Goal: Information Seeking & Learning: Compare options

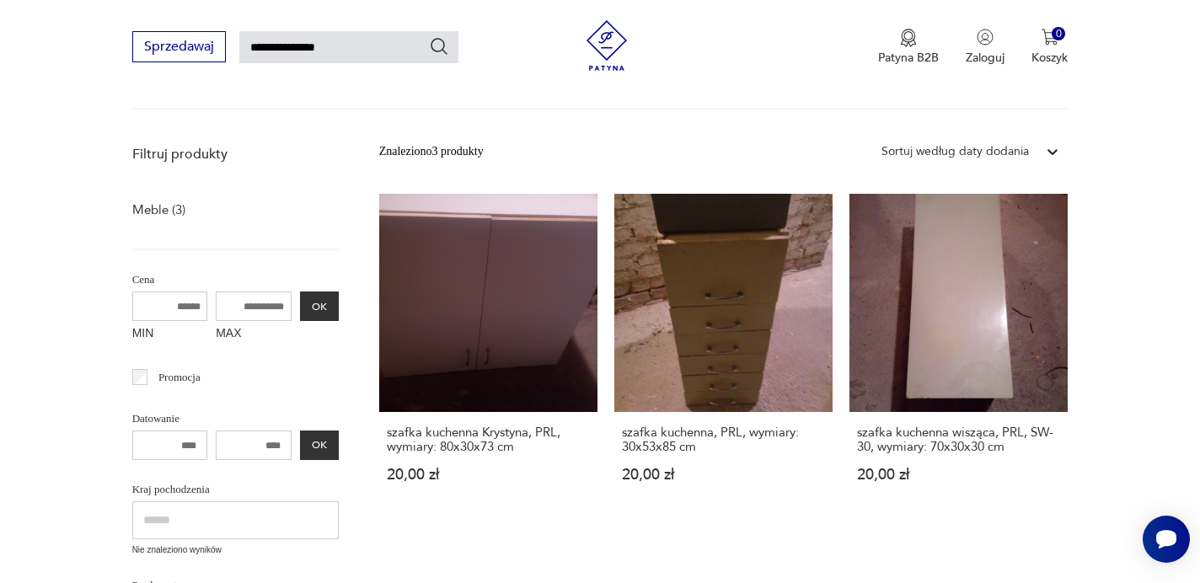
scroll to position [175, 0]
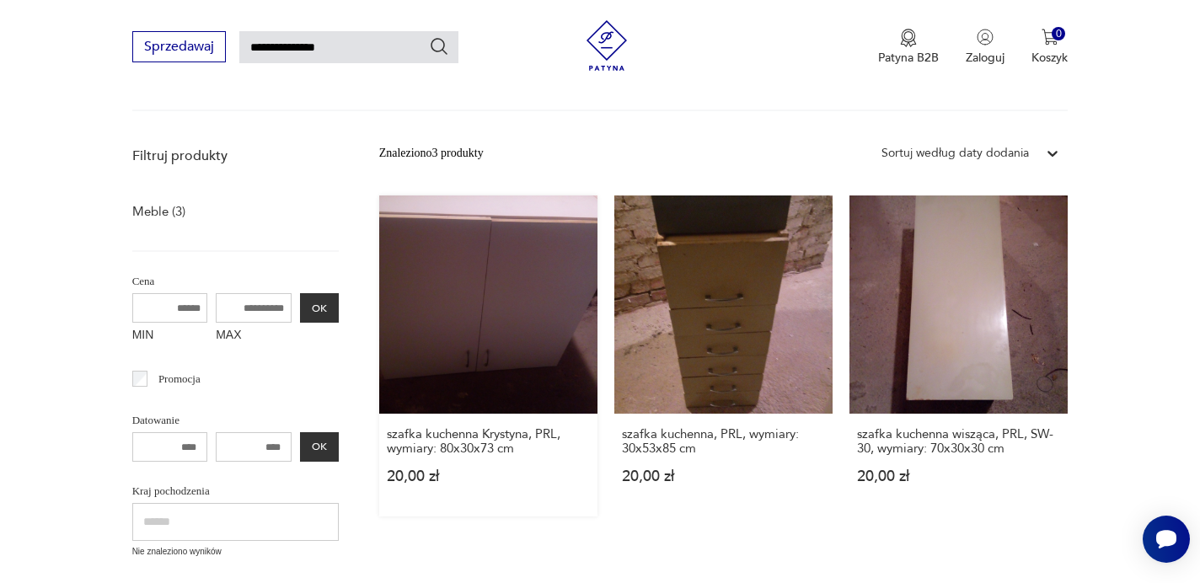
click at [440, 296] on link "szafka kuchenna Krystyna, PRL, wymiary: 80x30x73 cm 20,00 zł" at bounding box center [488, 355] width 218 height 321
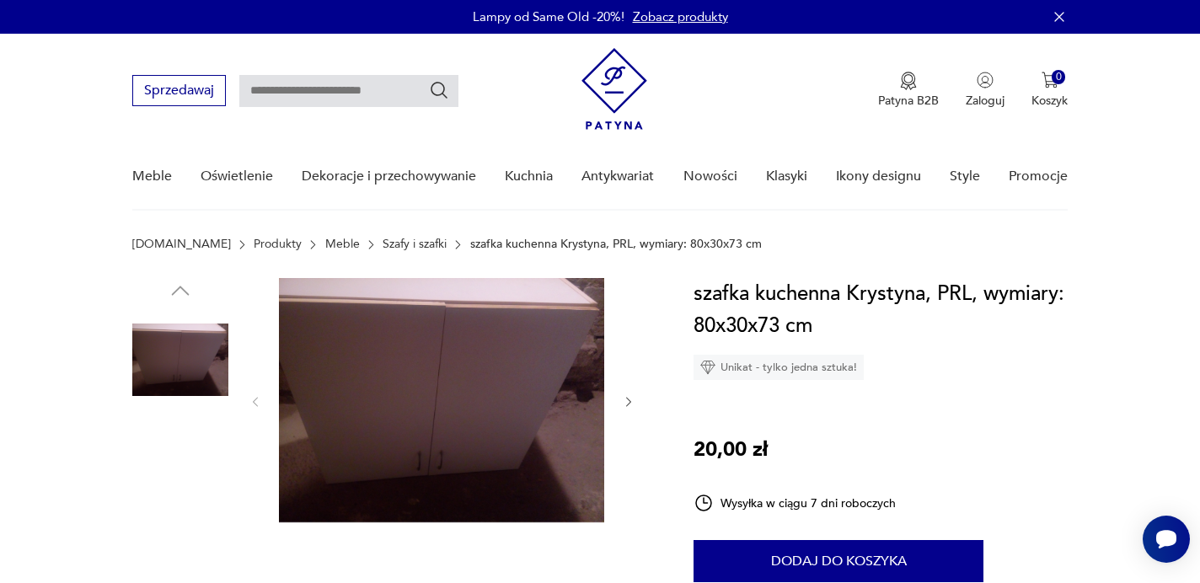
click at [478, 338] on img at bounding box center [441, 400] width 325 height 244
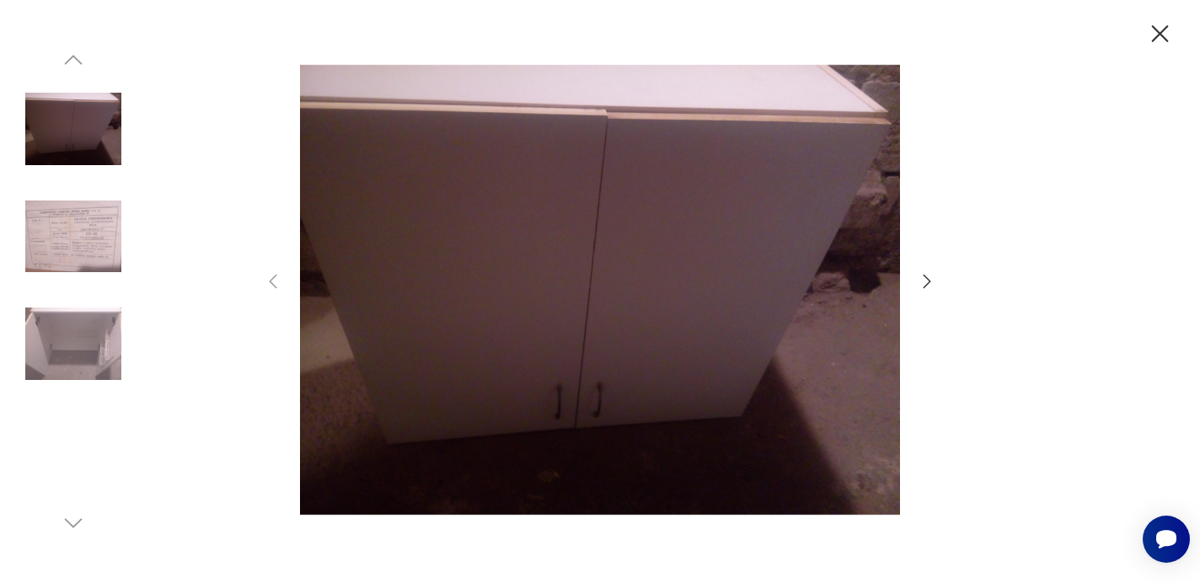
click at [93, 313] on img at bounding box center [73, 344] width 96 height 96
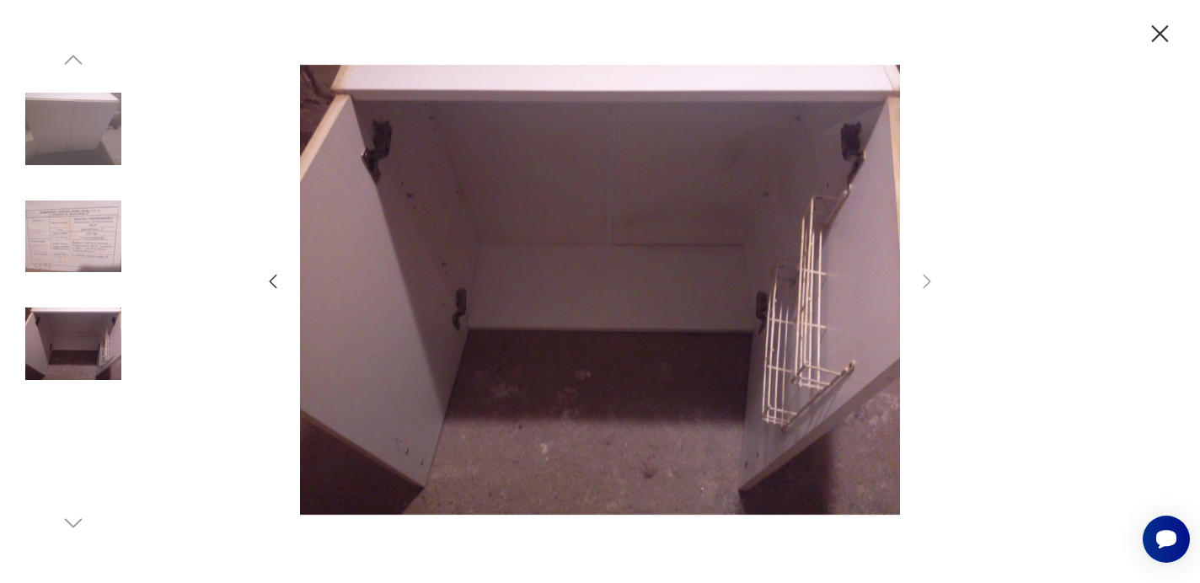
click at [94, 244] on img at bounding box center [73, 237] width 96 height 96
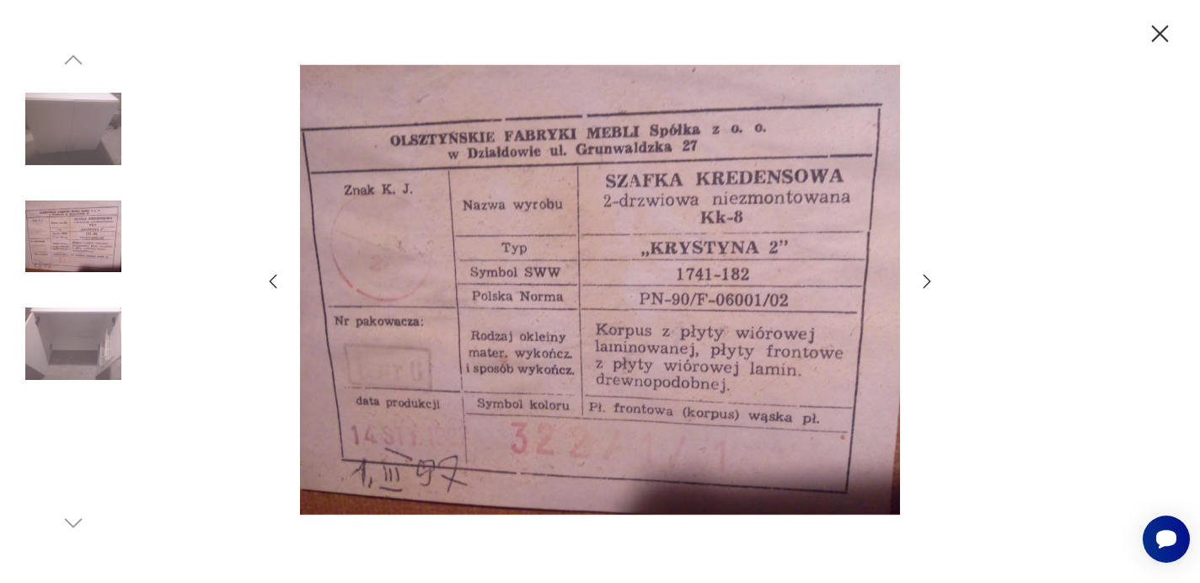
click at [92, 148] on img at bounding box center [73, 129] width 96 height 96
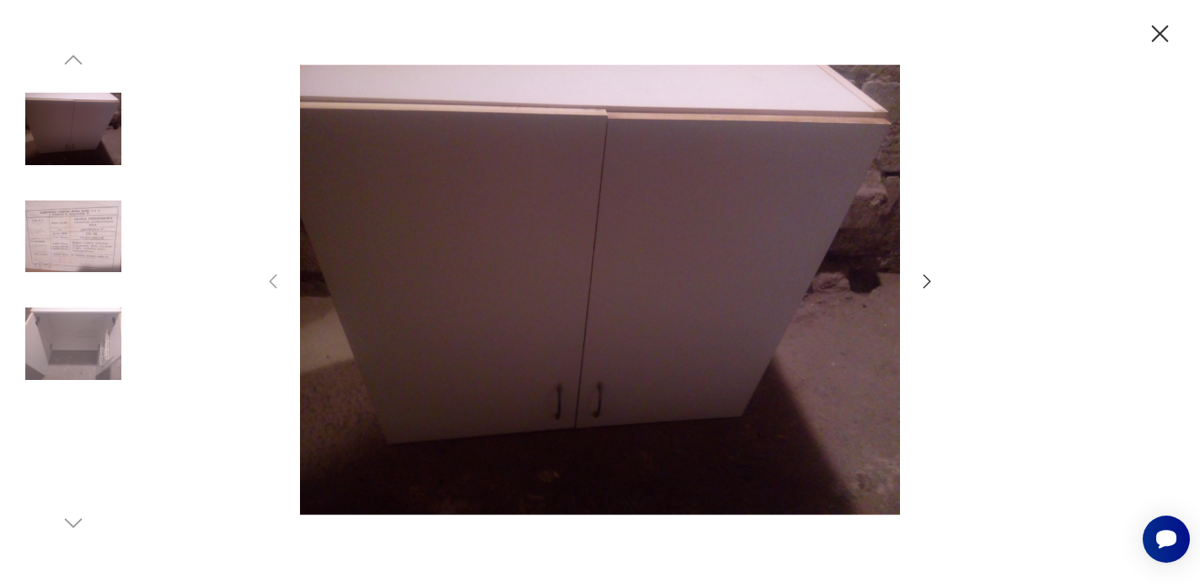
type input "**********"
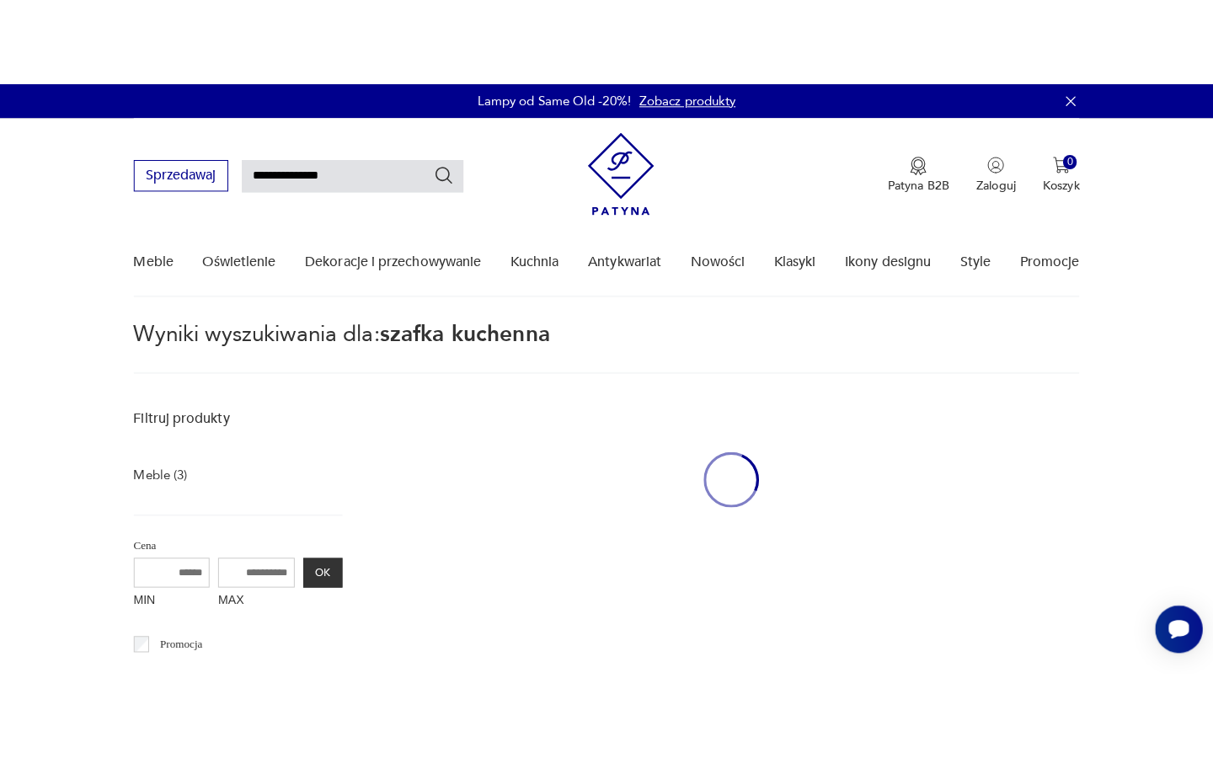
scroll to position [175, 0]
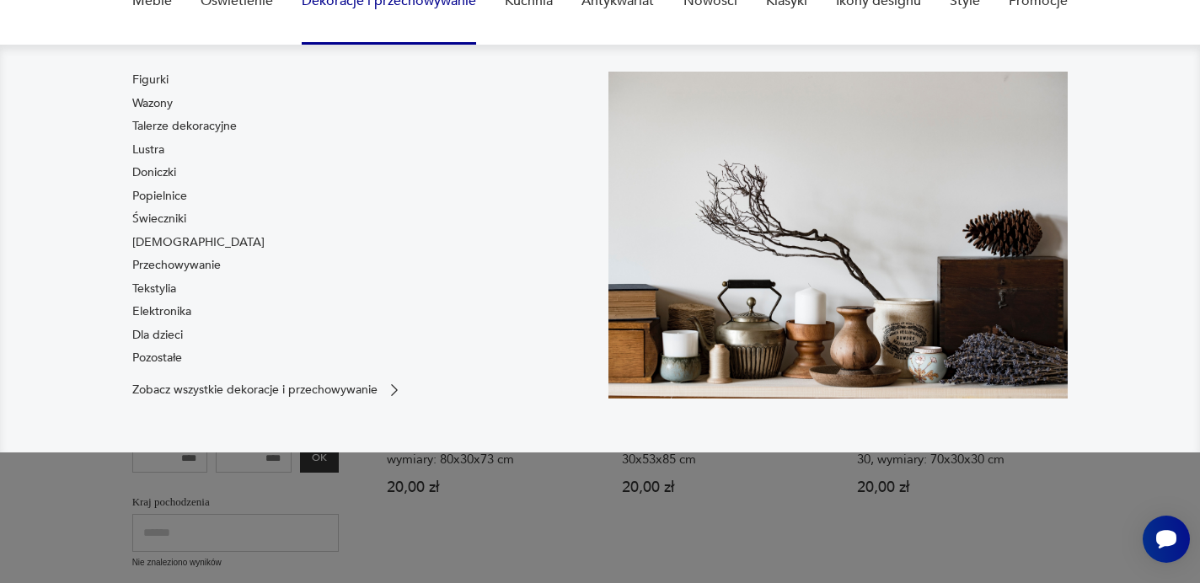
click at [504, 380] on div "Figurki Wazony Talerze dekoracyjne Lustra Doniczki Popielnice Świeczniki [DEMOG…" at bounding box center [361, 235] width 459 height 327
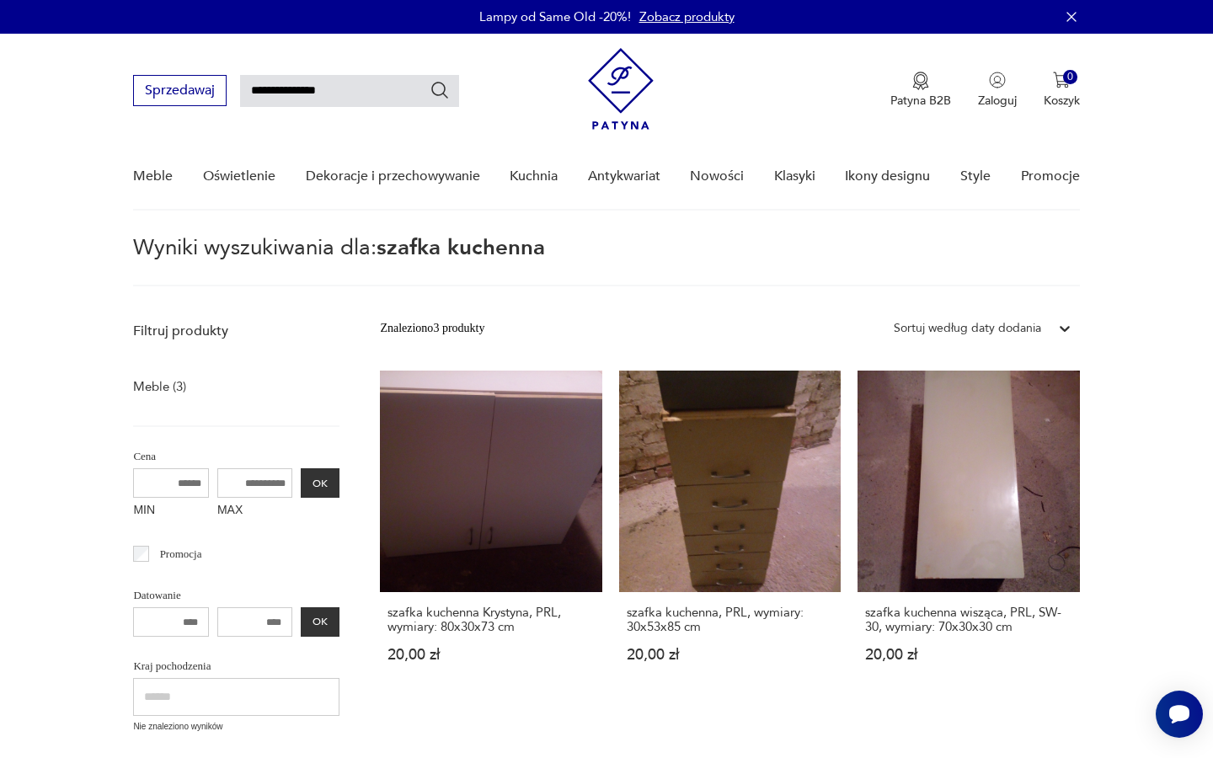
click at [340, 84] on input "**********" at bounding box center [349, 91] width 219 height 32
type input "******"
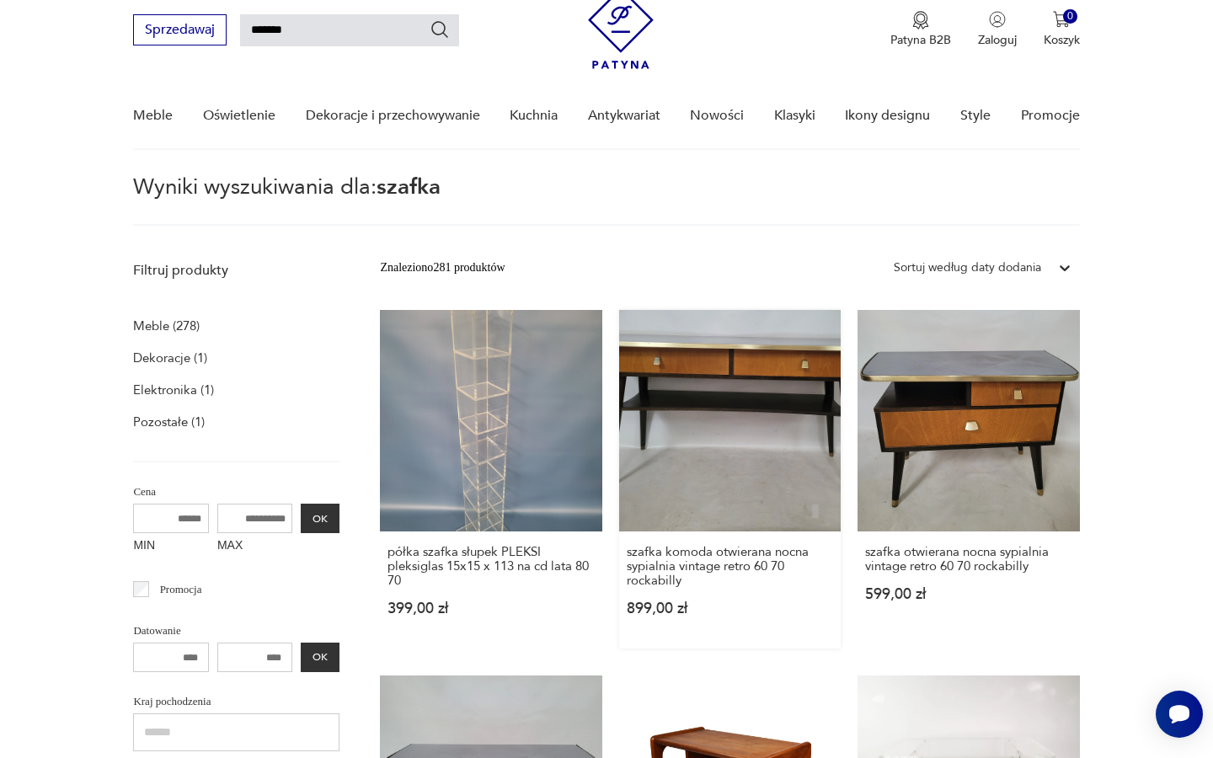
click at [619, 582] on div "szafka komoda otwierana nocna sypialnia vintage retro 60 70 rockabilly 899,00 zł" at bounding box center [730, 590] width 222 height 117
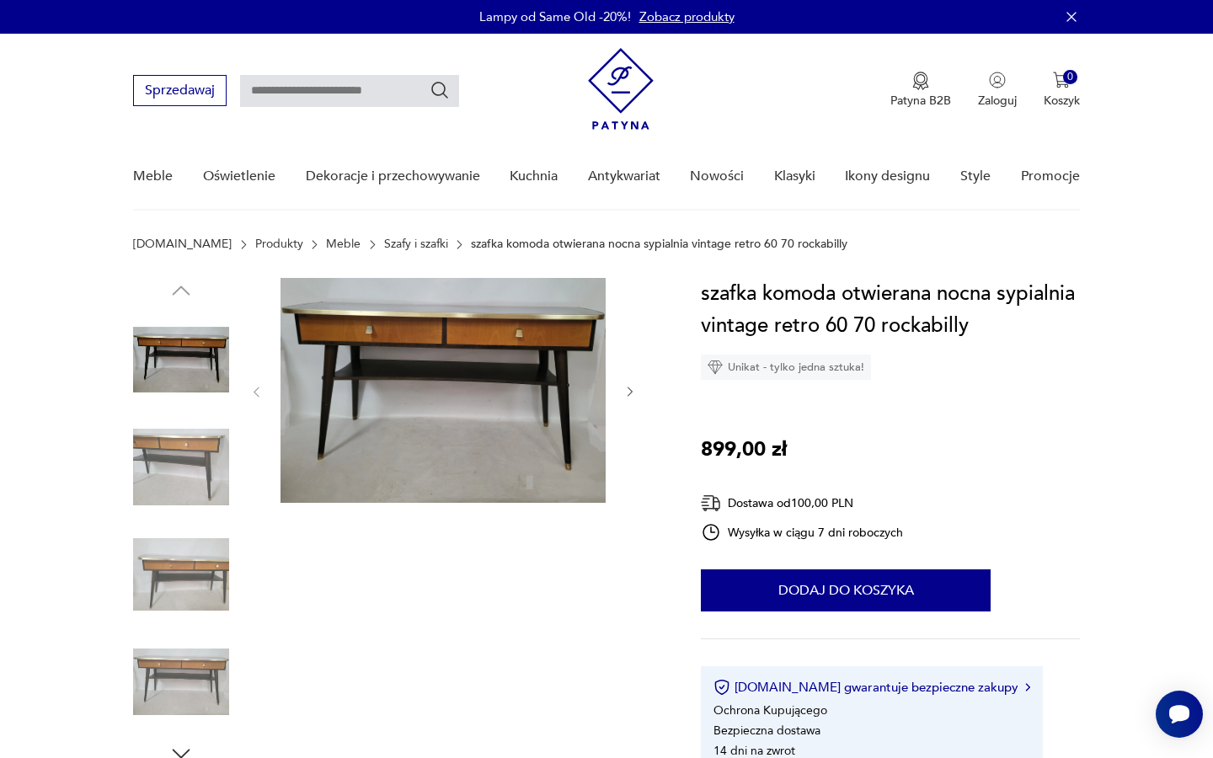
scroll to position [8, 0]
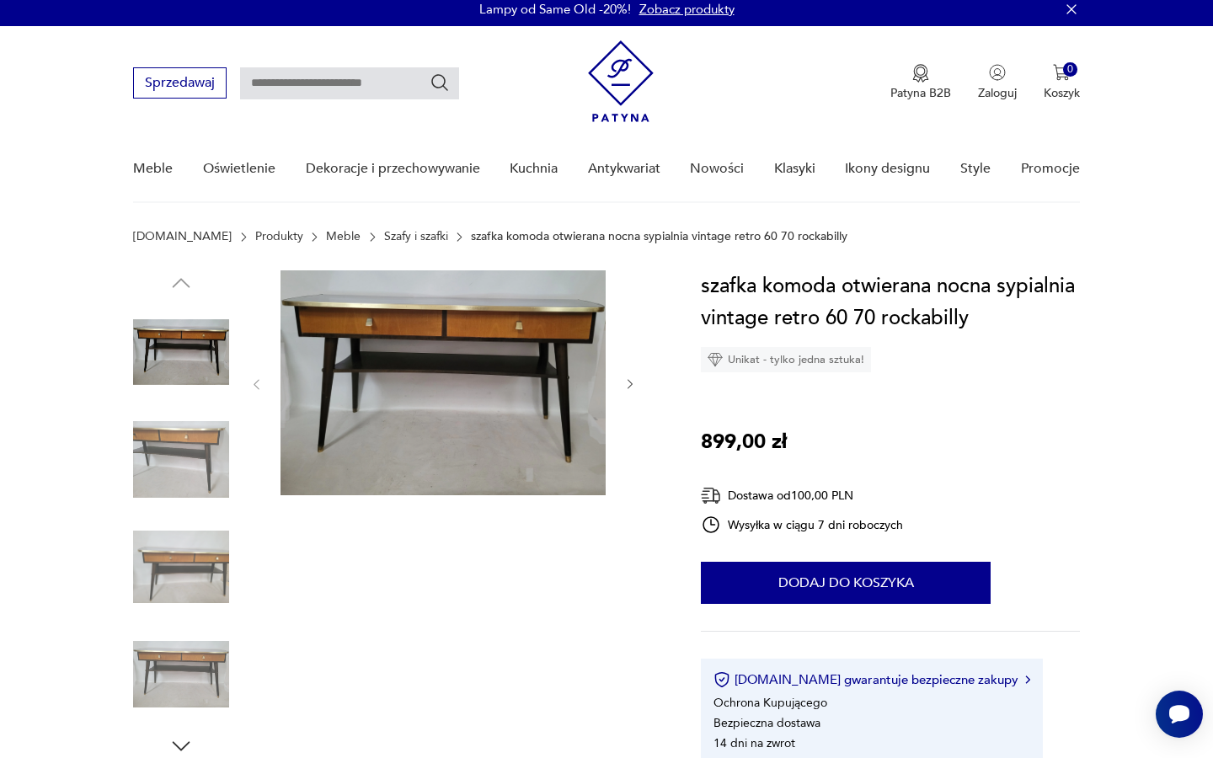
type input "******"
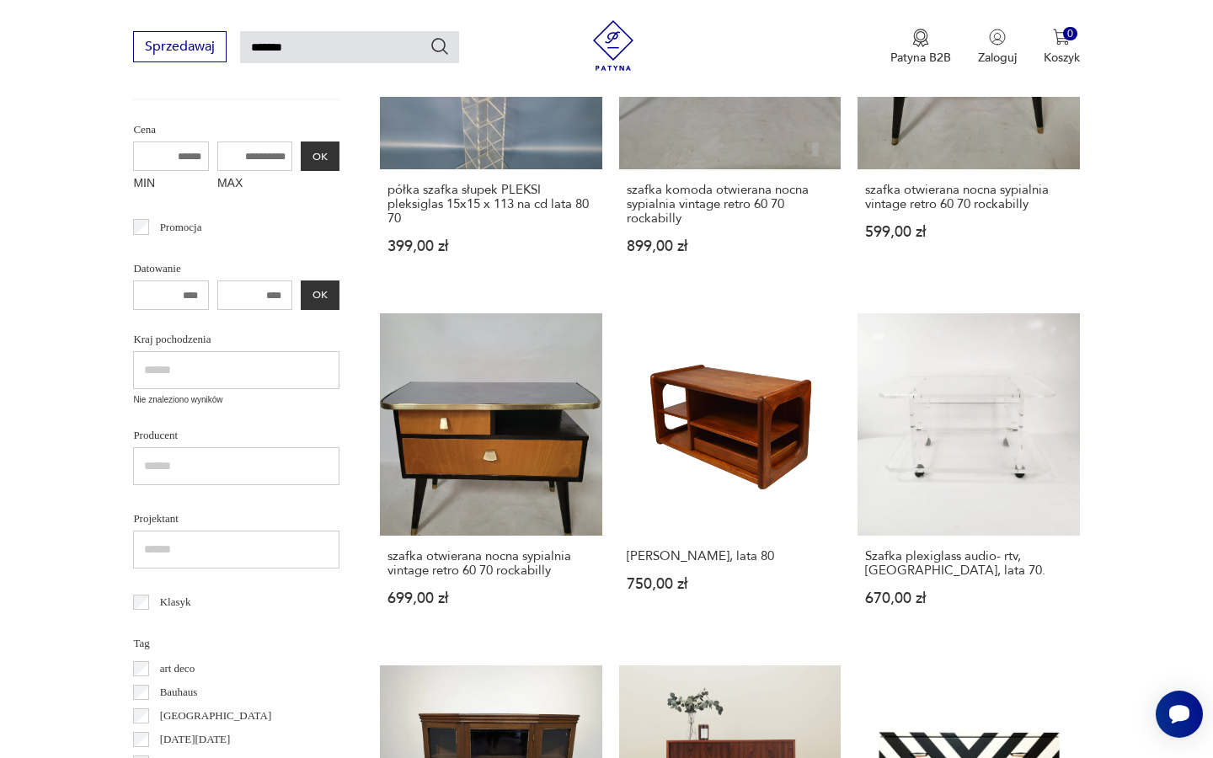
scroll to position [486, 0]
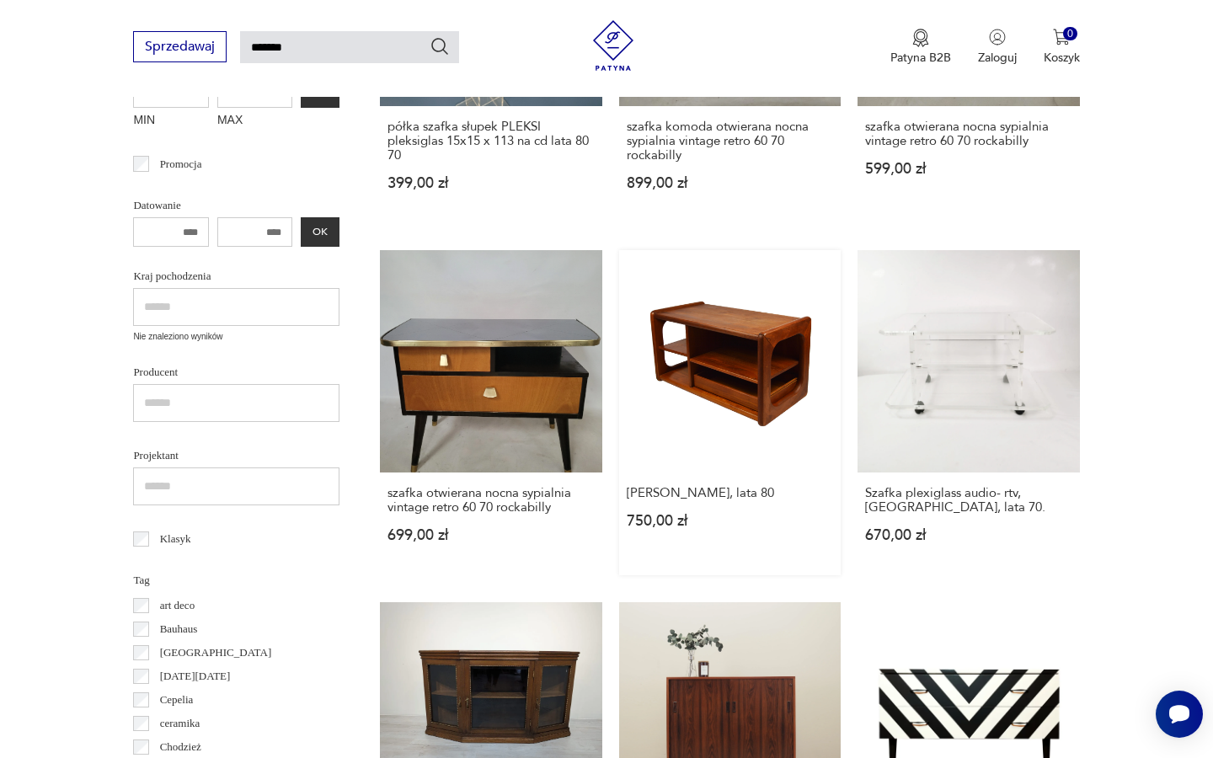
click at [619, 271] on link "[PERSON_NAME], lata 80 750,00 zł" at bounding box center [730, 412] width 222 height 324
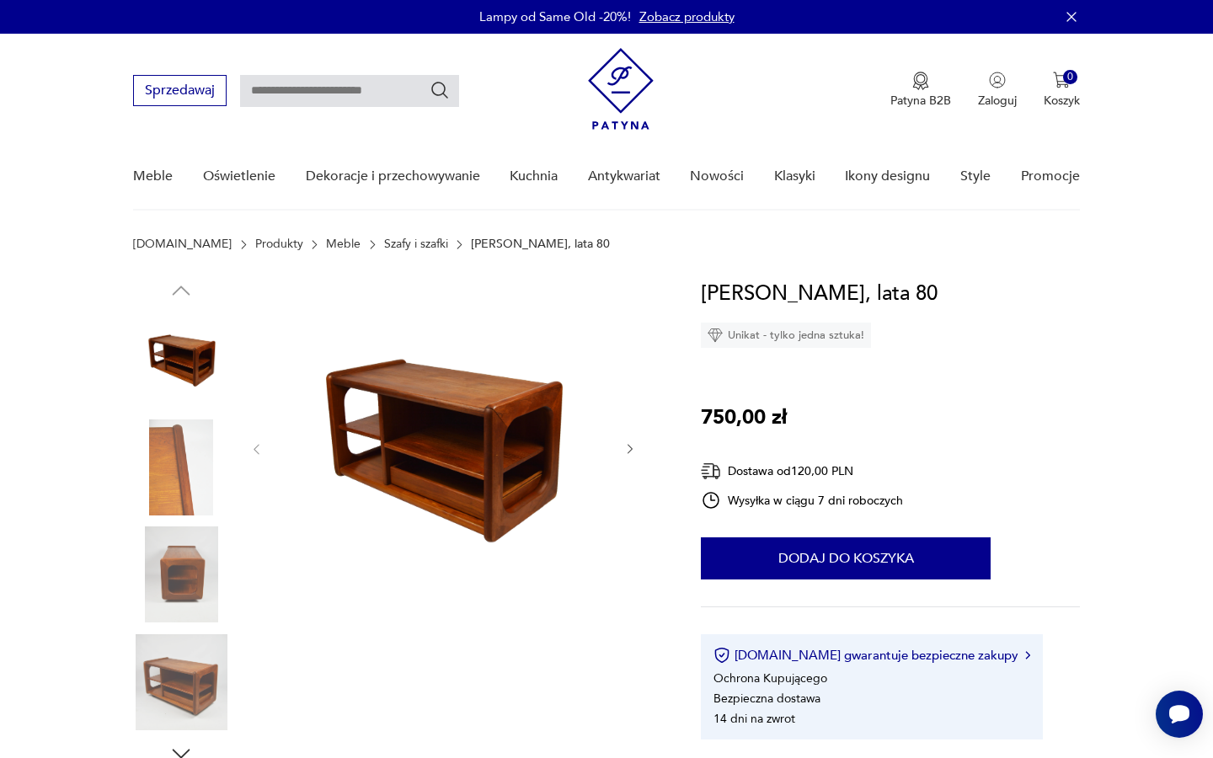
click at [193, 582] on img at bounding box center [181, 575] width 96 height 96
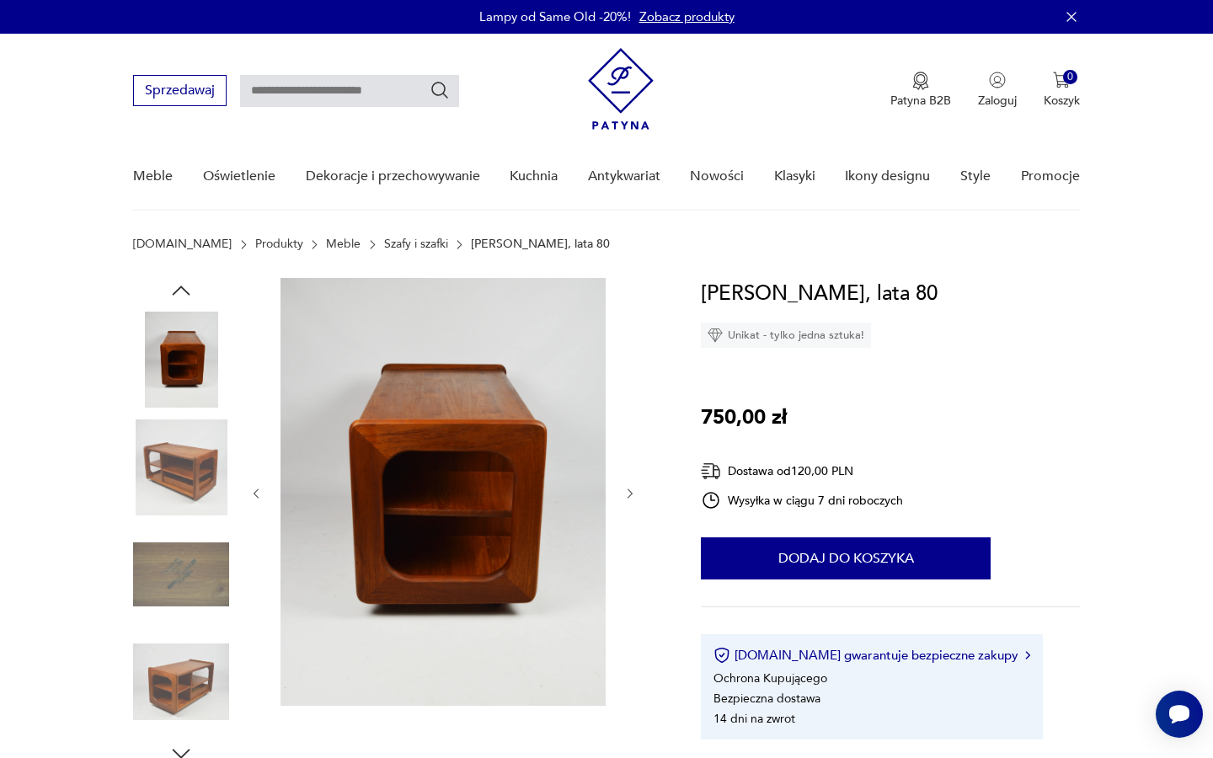
click at [188, 582] on img at bounding box center [181, 683] width 96 height 96
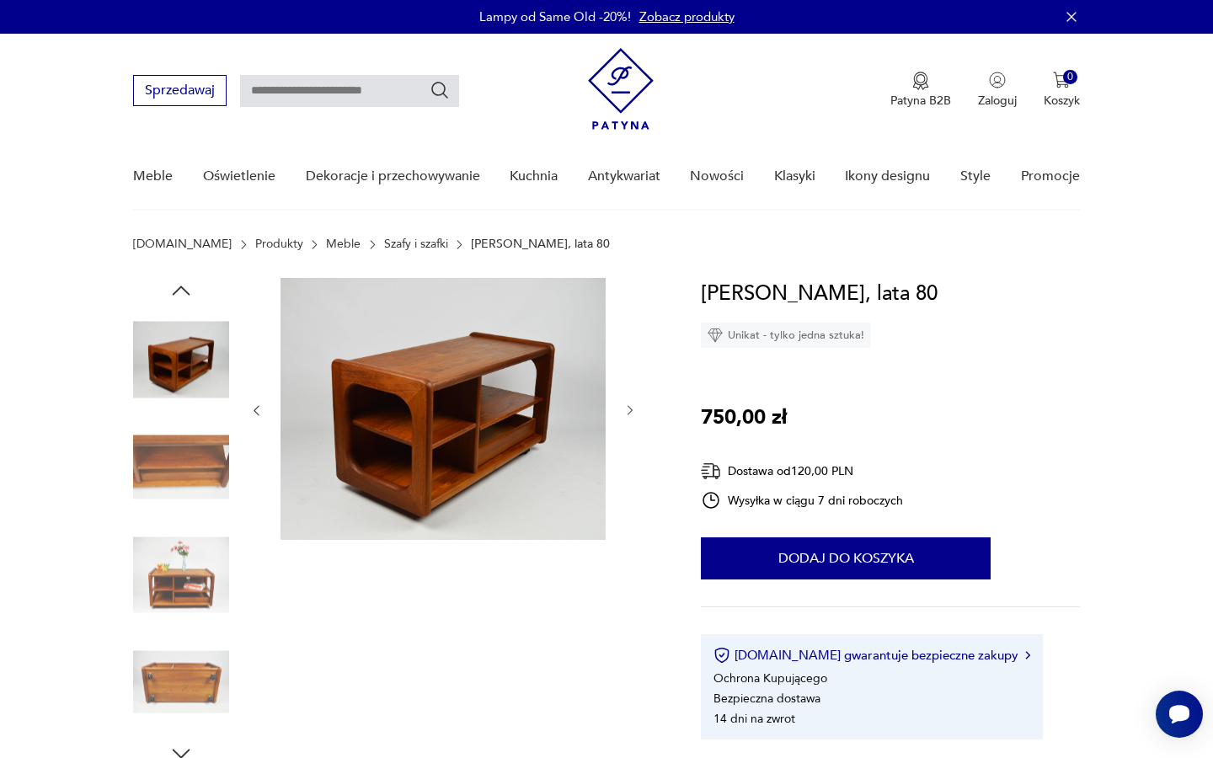
click at [188, 582] on img at bounding box center [181, 683] width 96 height 96
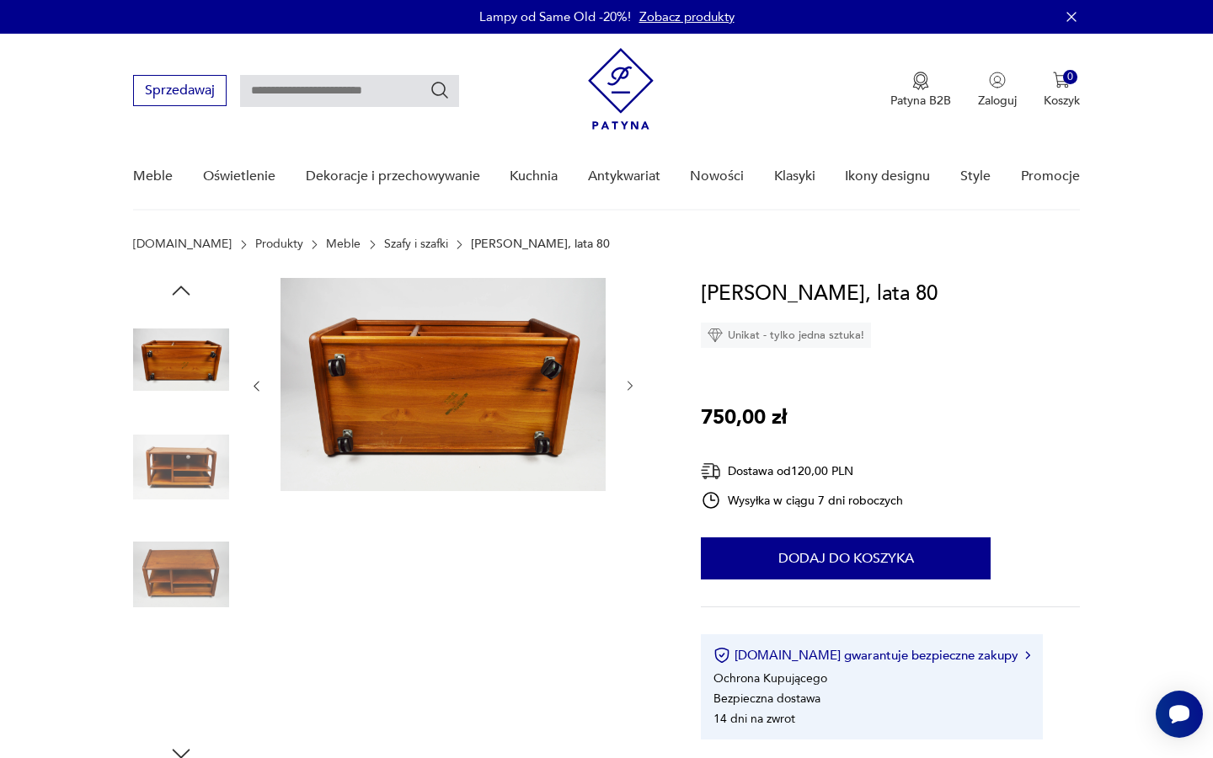
click at [185, 582] on img at bounding box center [181, 683] width 96 height 96
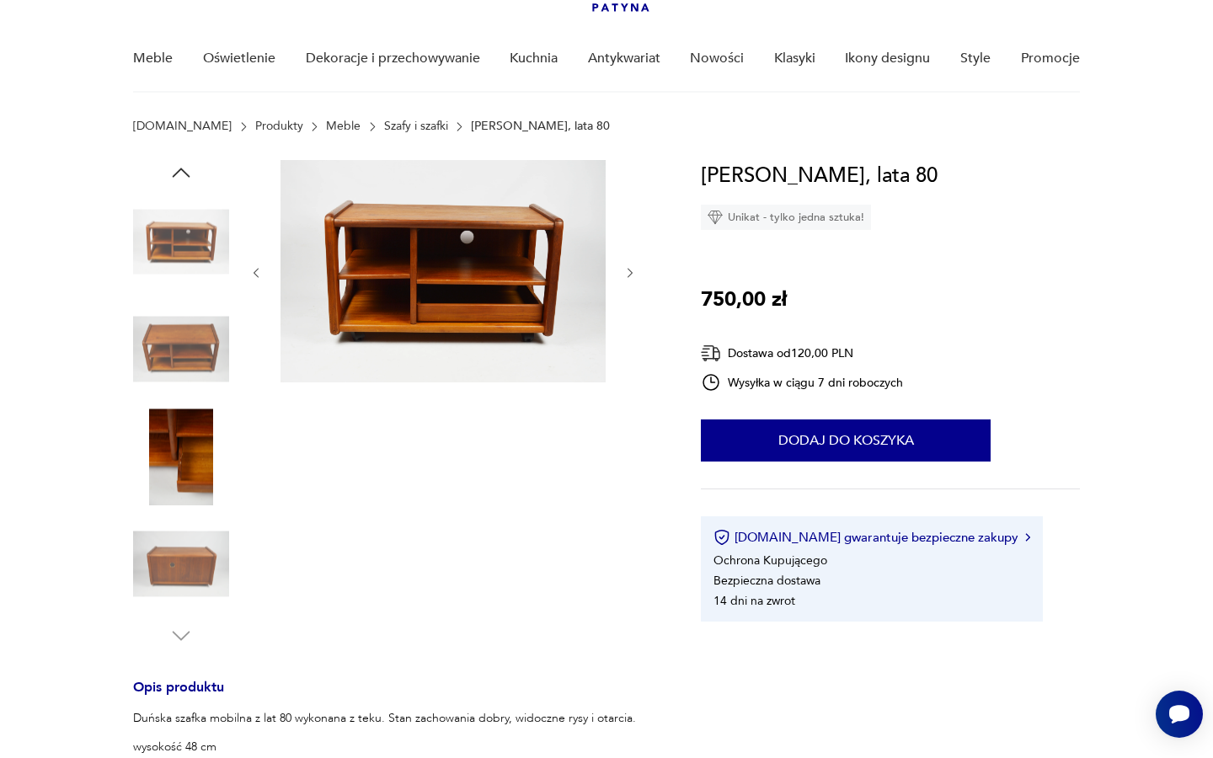
scroll to position [188, 0]
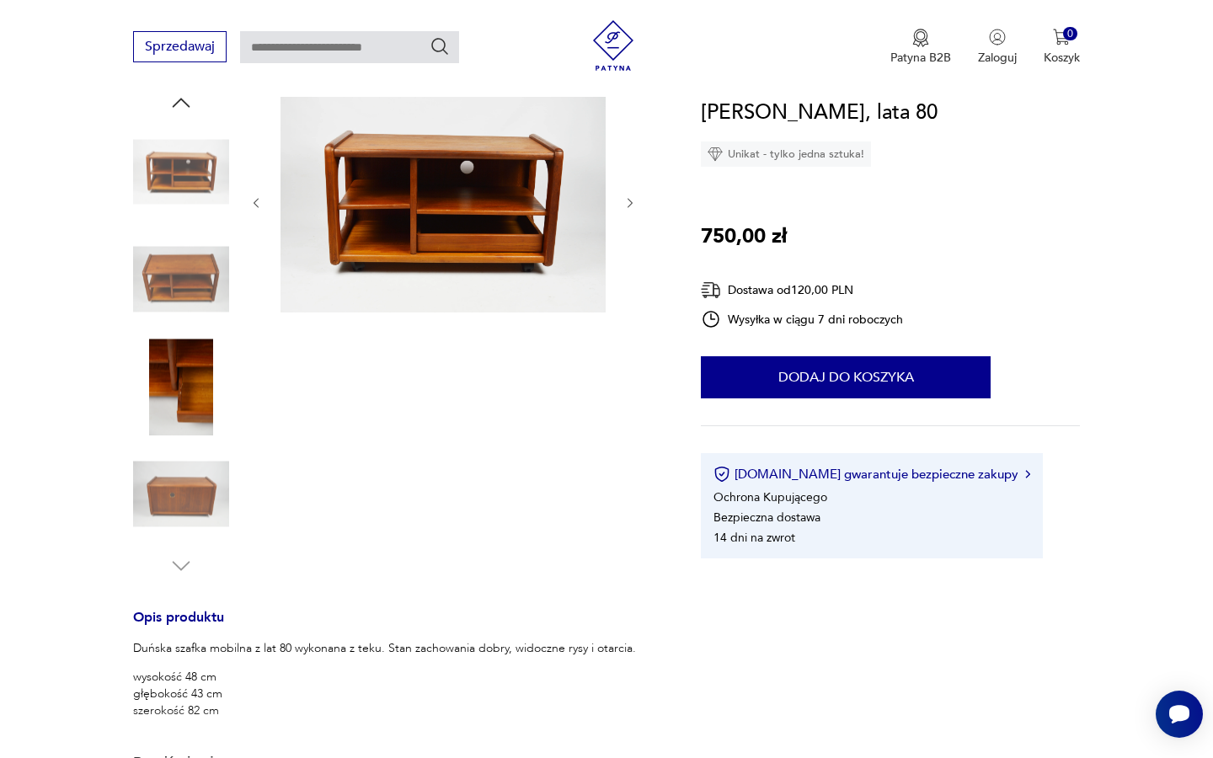
click at [187, 480] on img at bounding box center [181, 495] width 96 height 96
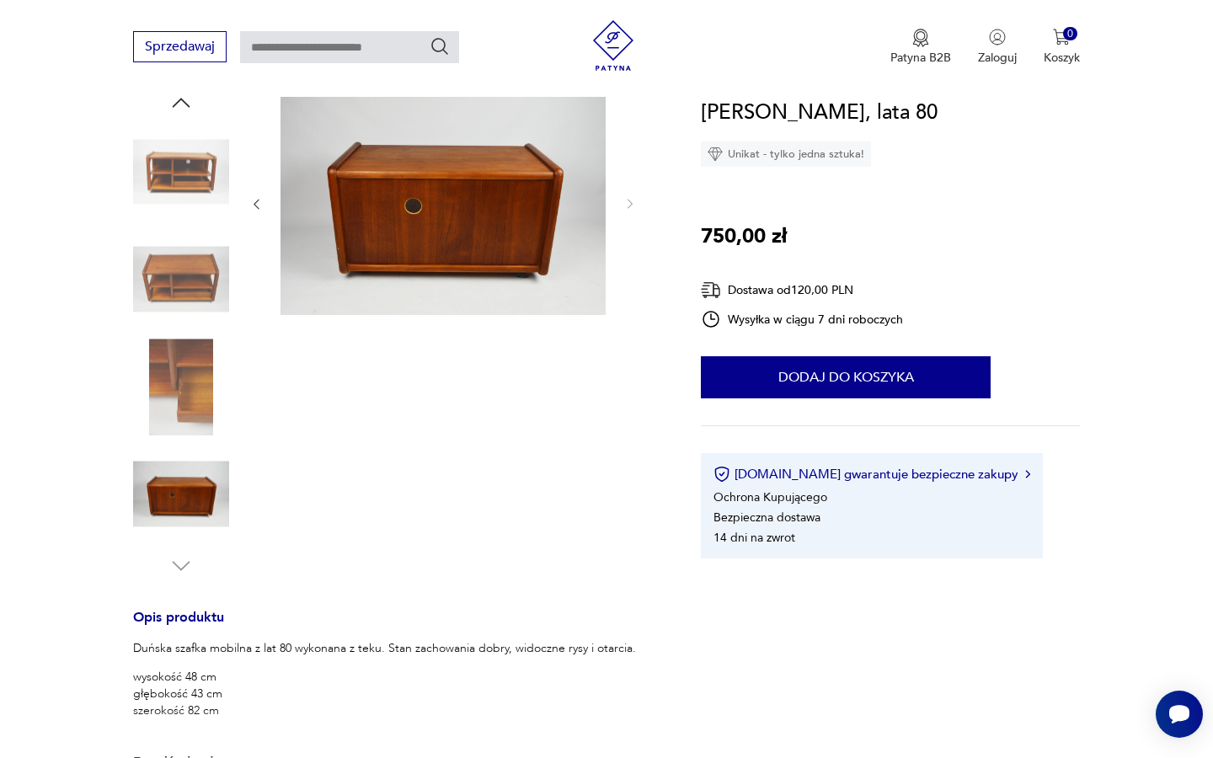
click at [195, 398] on img at bounding box center [181, 387] width 96 height 96
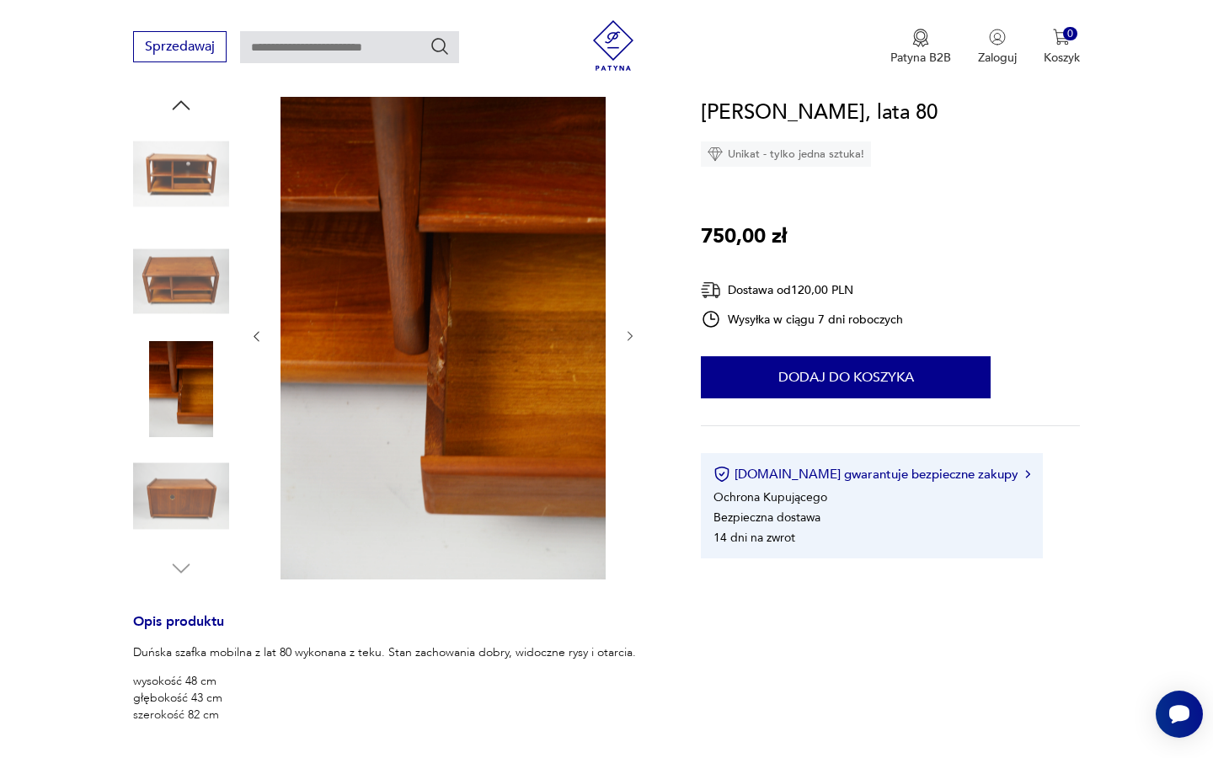
click at [190, 277] on img at bounding box center [181, 281] width 96 height 96
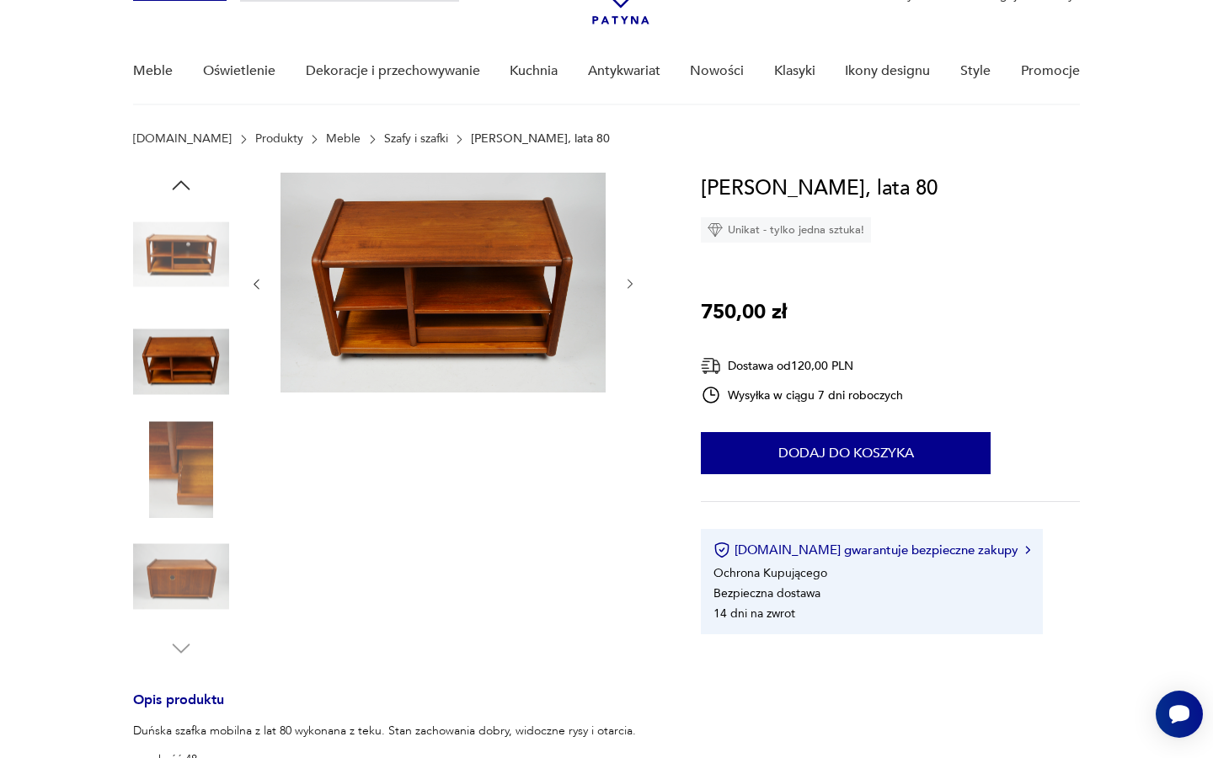
scroll to position [93, 0]
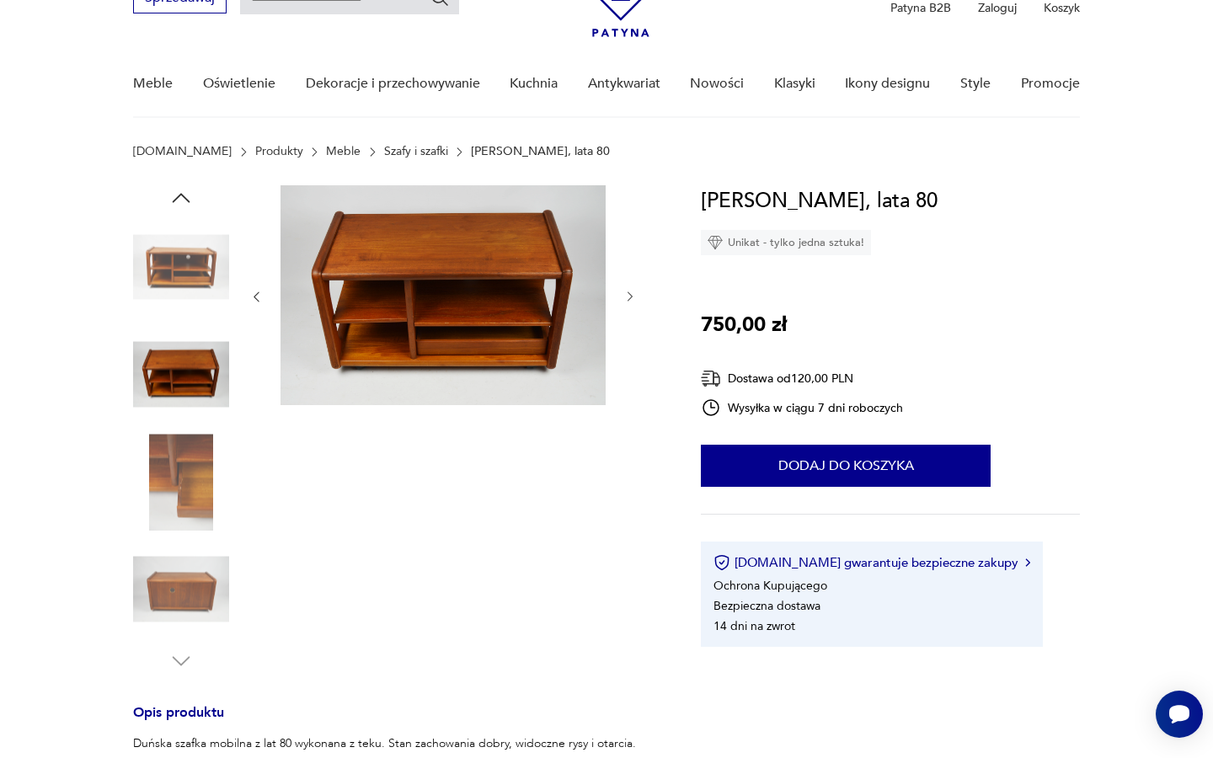
click at [179, 265] on img at bounding box center [181, 267] width 96 height 96
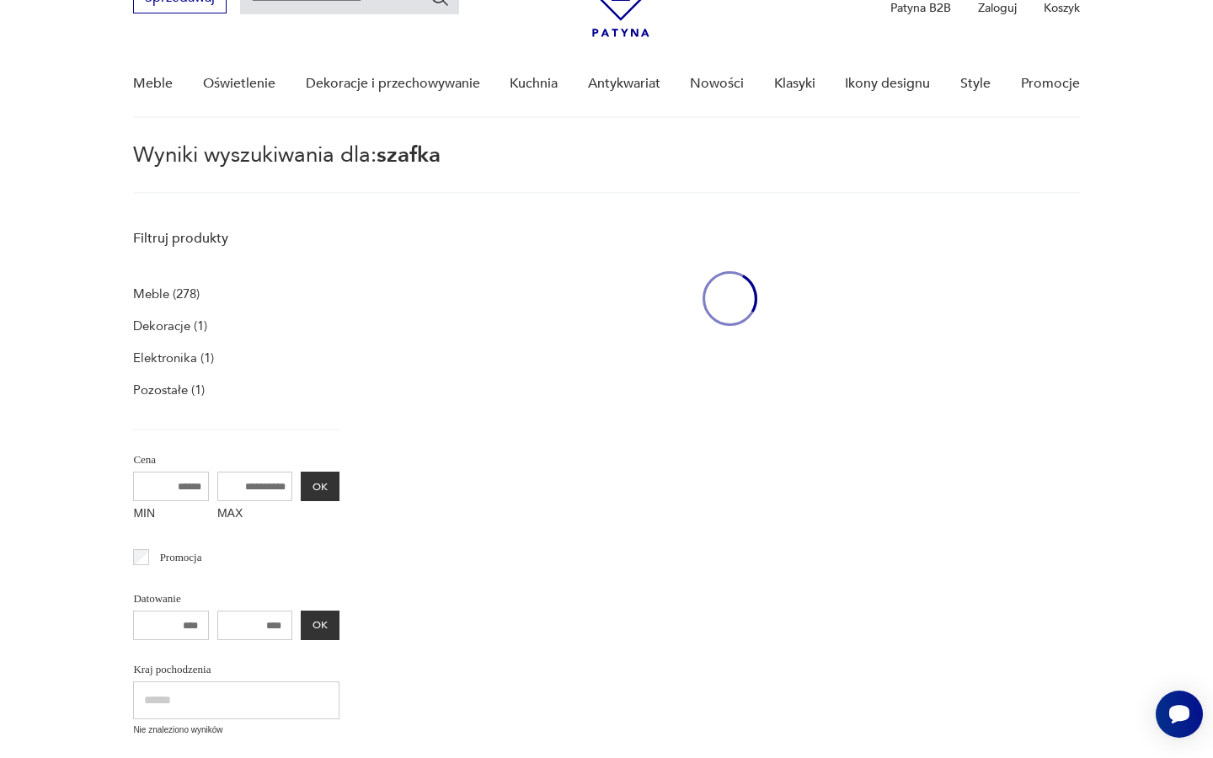
type input "******"
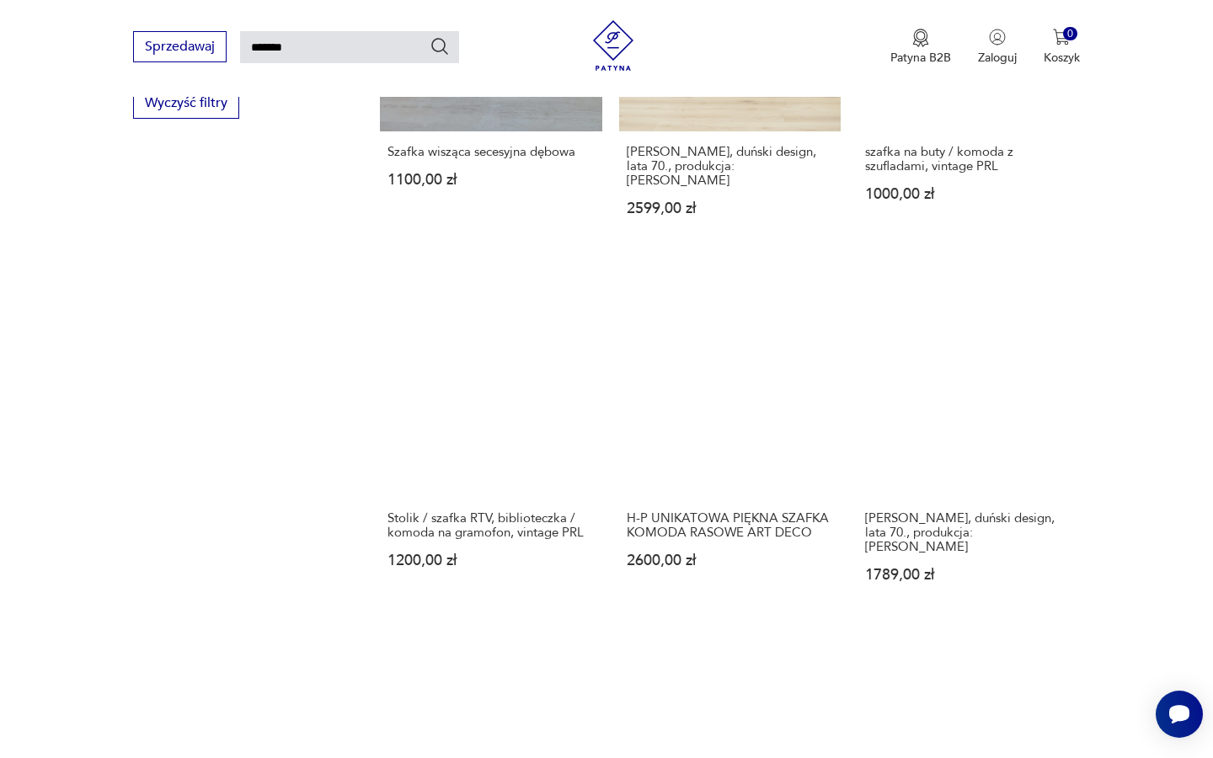
scroll to position [1189, 0]
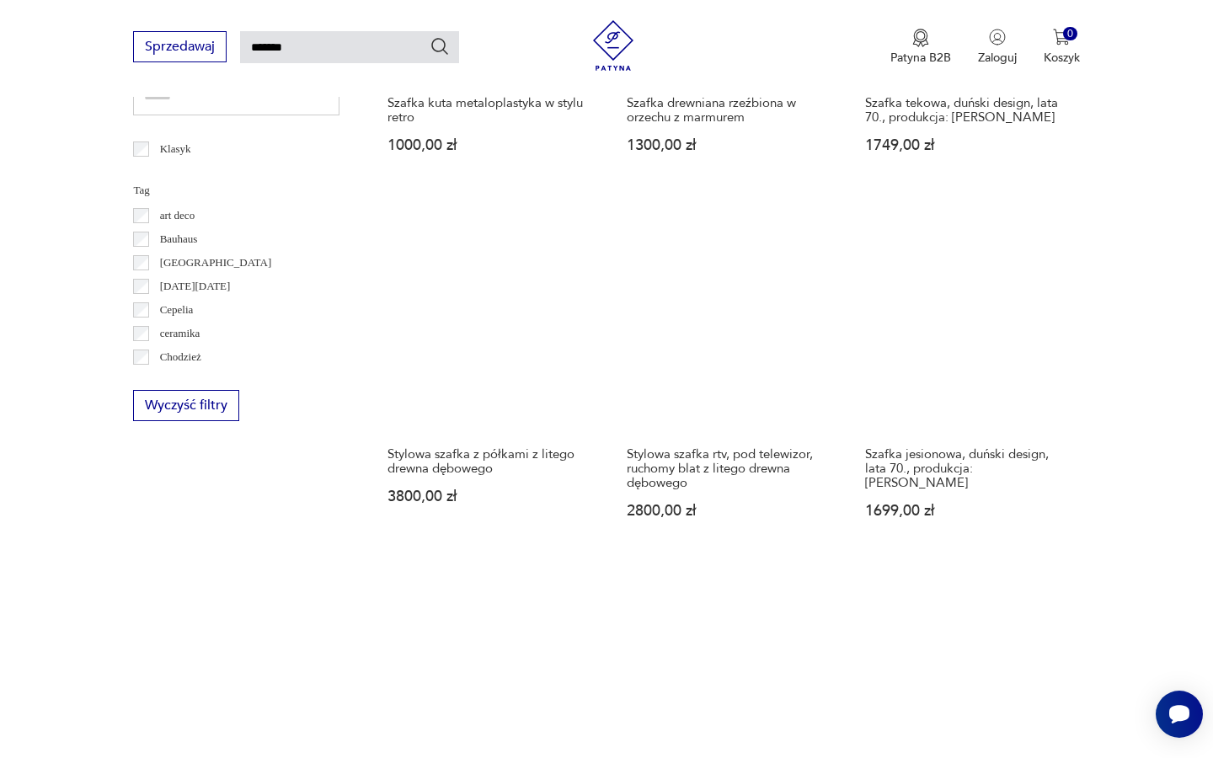
scroll to position [1268, 0]
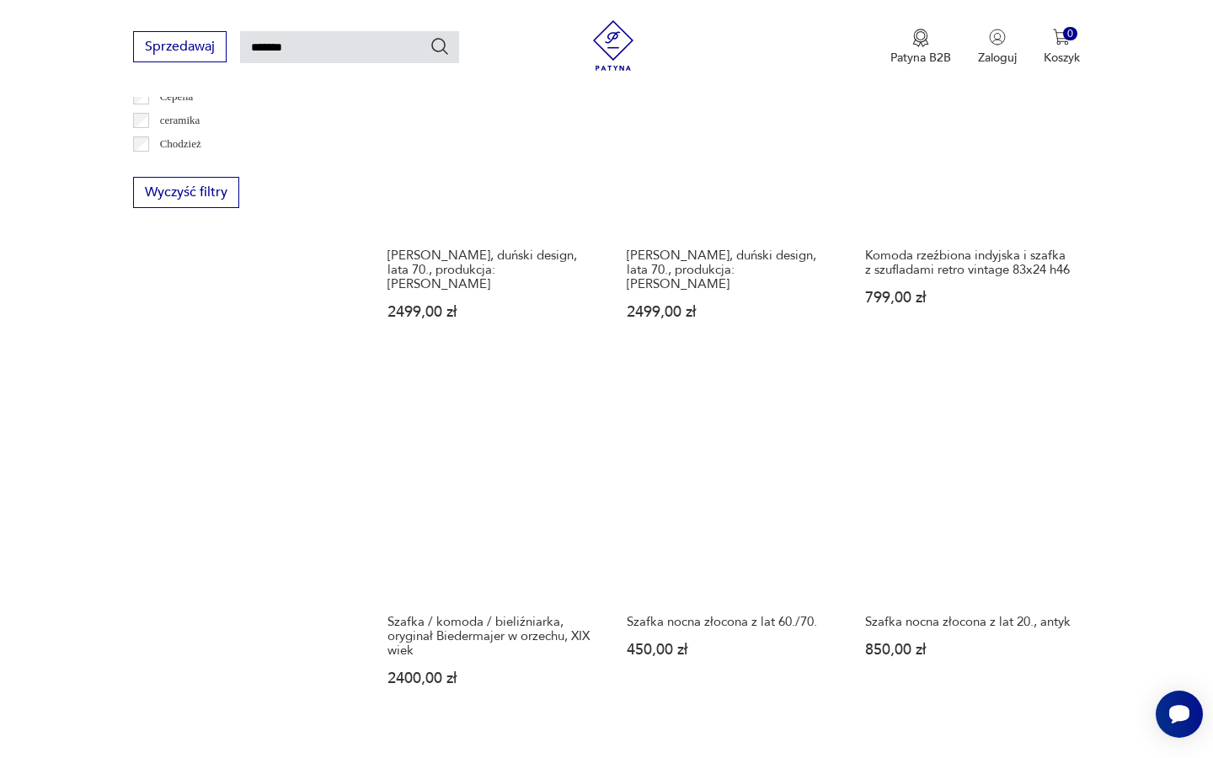
scroll to position [1418, 0]
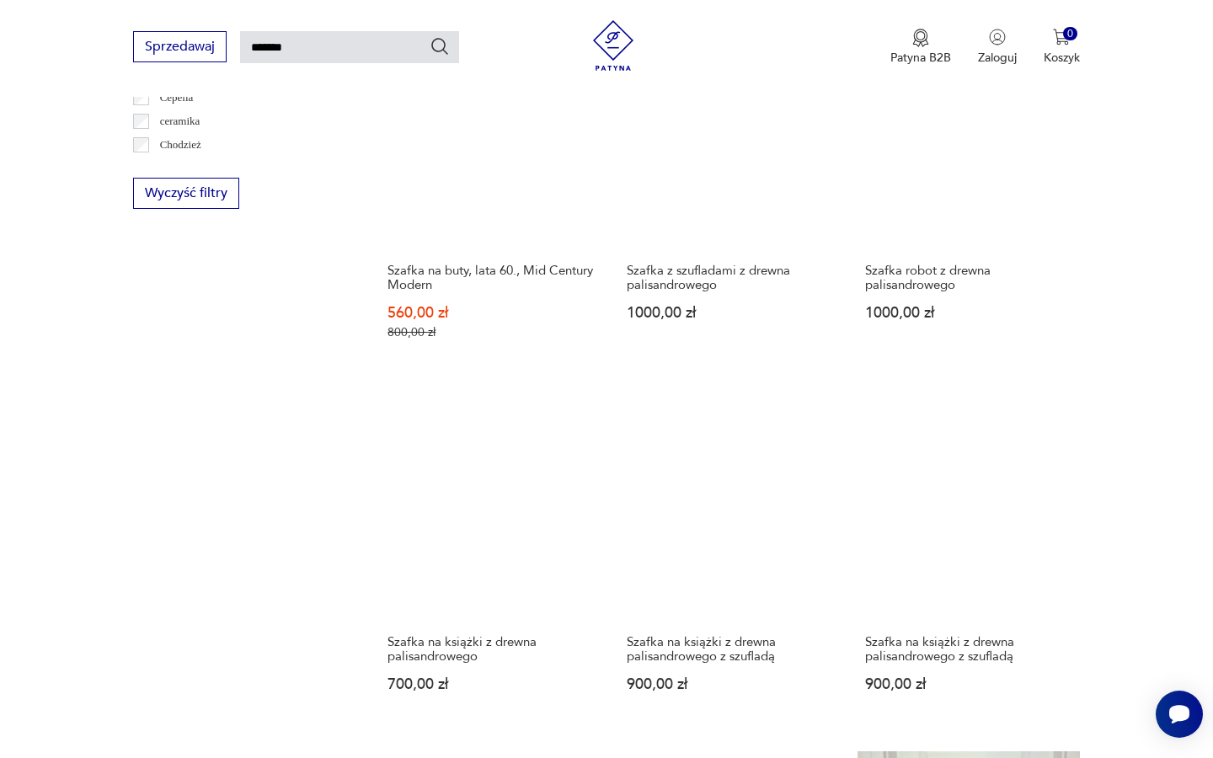
scroll to position [1093, 0]
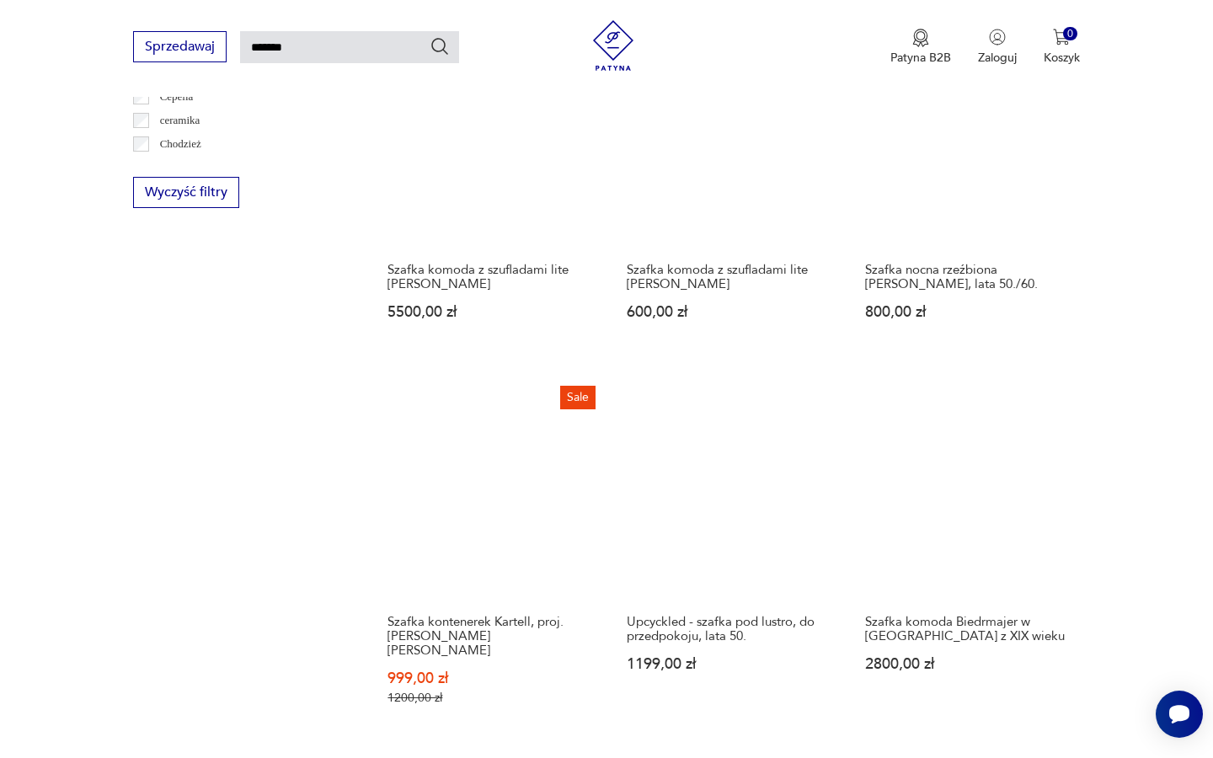
scroll to position [1101, 0]
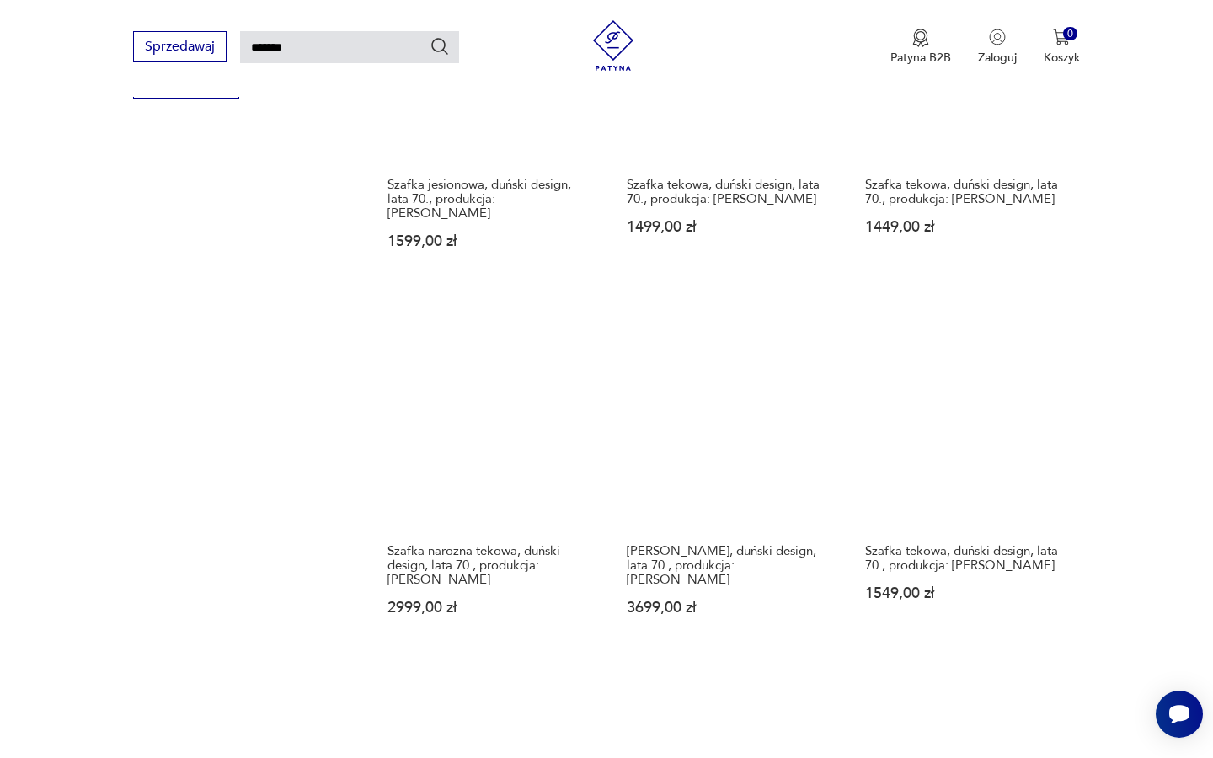
scroll to position [1233, 0]
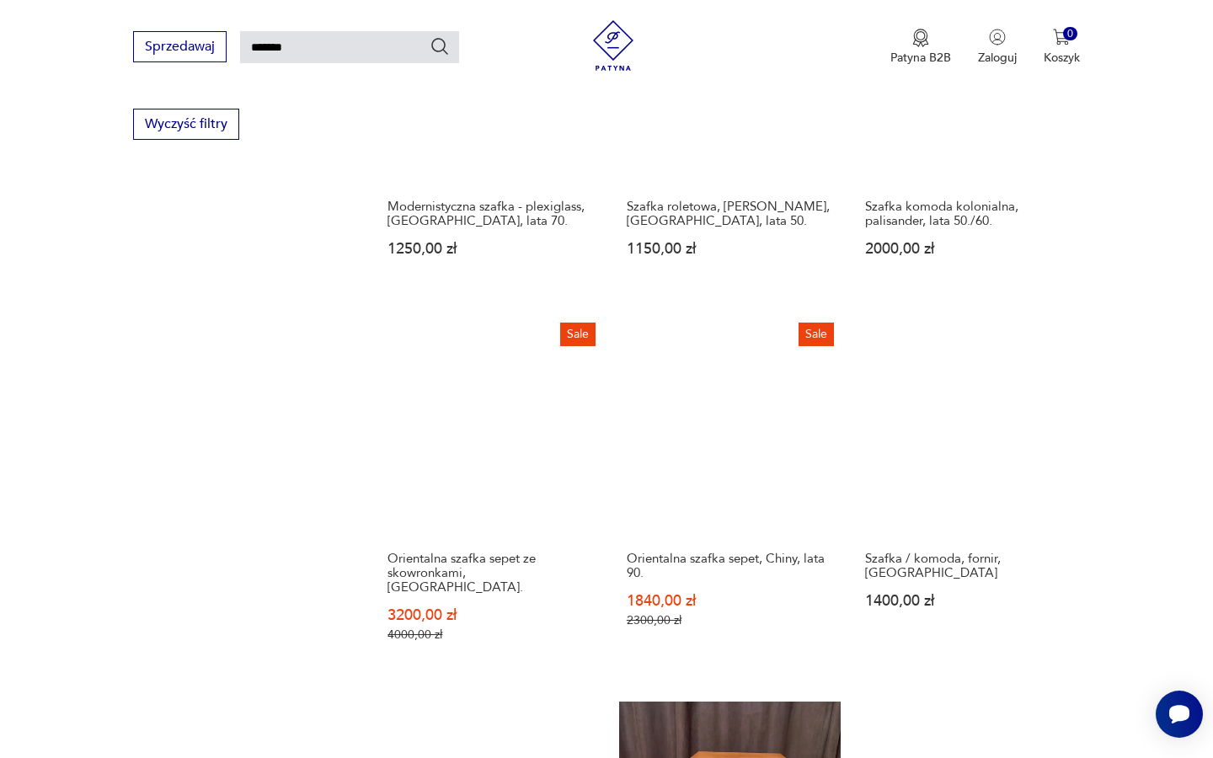
scroll to position [1192, 0]
